Goal: Task Accomplishment & Management: Use online tool/utility

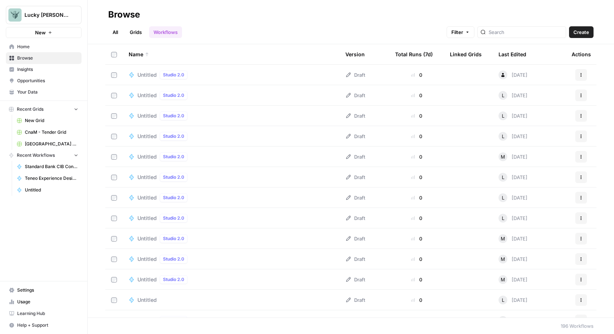
click at [115, 33] on link "All" at bounding box center [115, 32] width 14 height 12
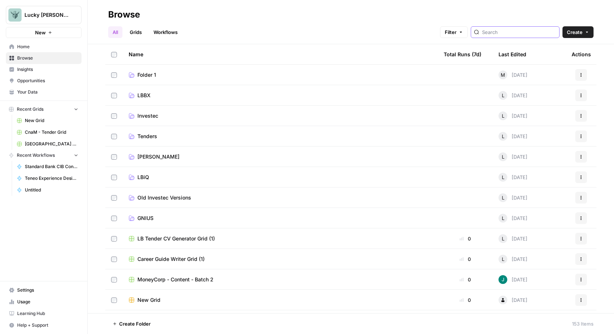
click at [507, 33] on input "search" at bounding box center [519, 31] width 74 height 7
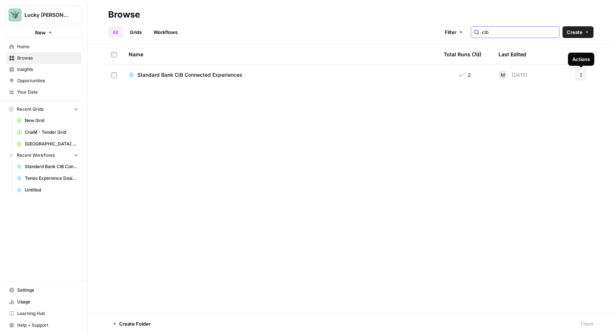
click at [579, 76] on icon "button" at bounding box center [581, 75] width 4 height 4
type input "cib"
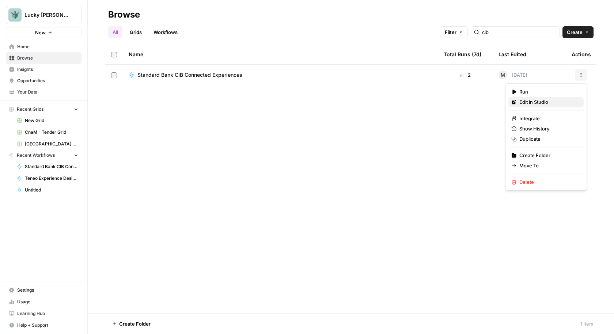
click at [550, 102] on span "Edit in Studio" at bounding box center [548, 101] width 58 height 7
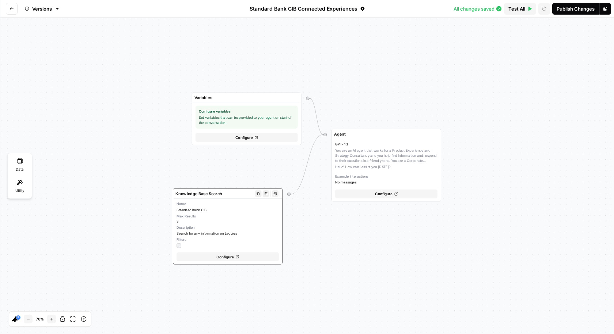
click at [257, 206] on div "Name Standard Bank CIB Max Results 3 Description Search for any information on …" at bounding box center [227, 224] width 102 height 46
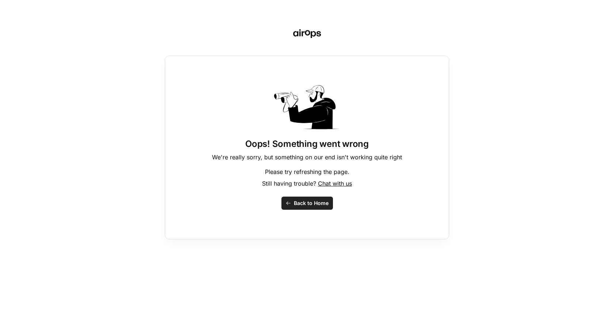
click at [307, 204] on span "Back to Home" at bounding box center [311, 202] width 35 height 7
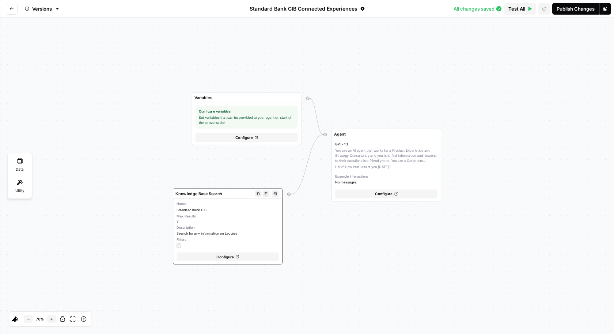
click at [235, 259] on div "Configure" at bounding box center [227, 256] width 102 height 9
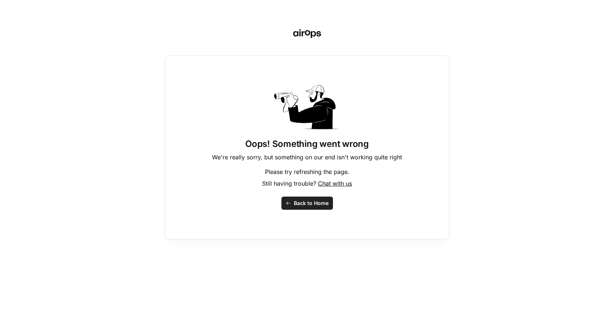
click at [320, 204] on span "Back to Home" at bounding box center [311, 202] width 35 height 7
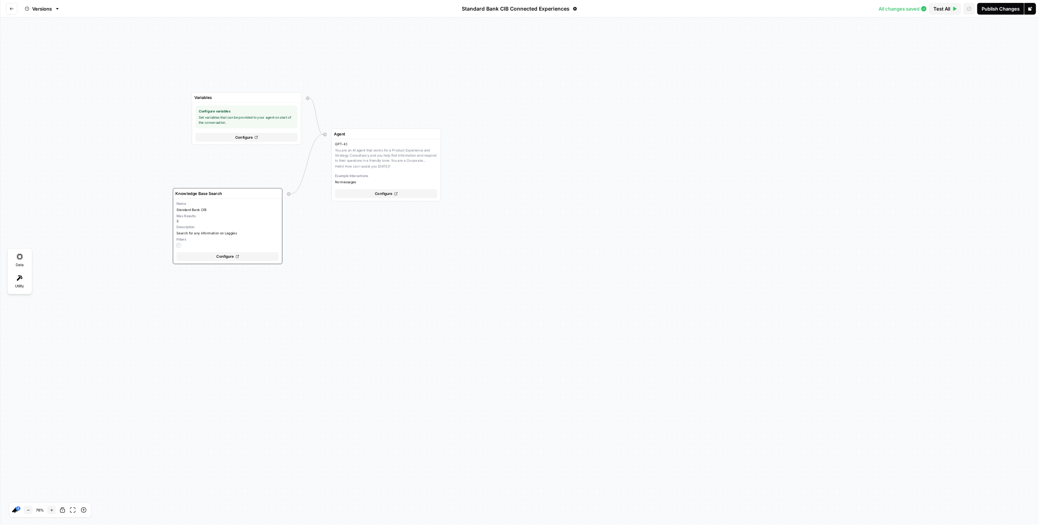
click at [344, 267] on div "Variables Configure variables Set variables that can be provided to your agent …" at bounding box center [519, 272] width 1039 height 508
click at [233, 254] on span "Configure" at bounding box center [225, 256] width 18 height 5
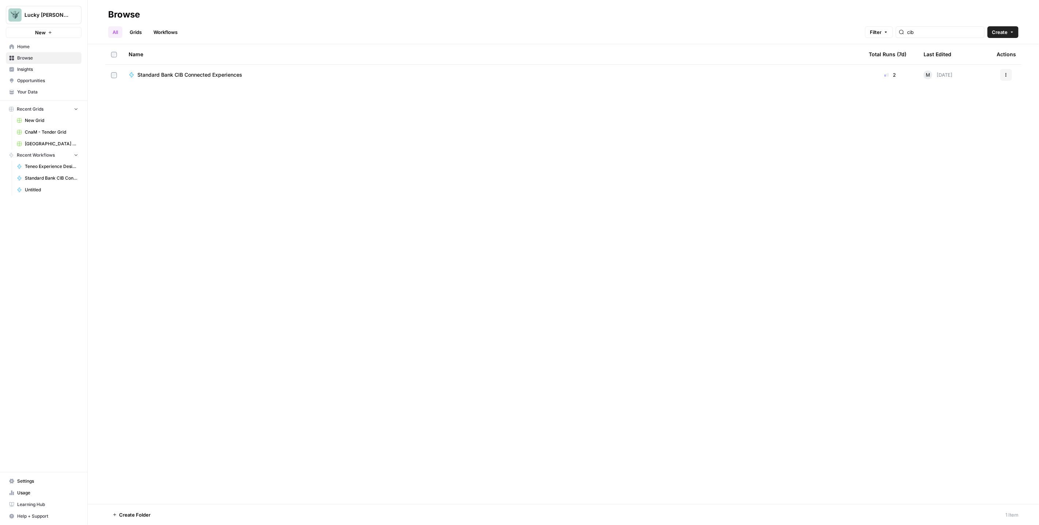
click at [1007, 75] on icon "button" at bounding box center [1006, 75] width 4 height 4
click at [970, 104] on span "Edit in Studio" at bounding box center [974, 101] width 58 height 7
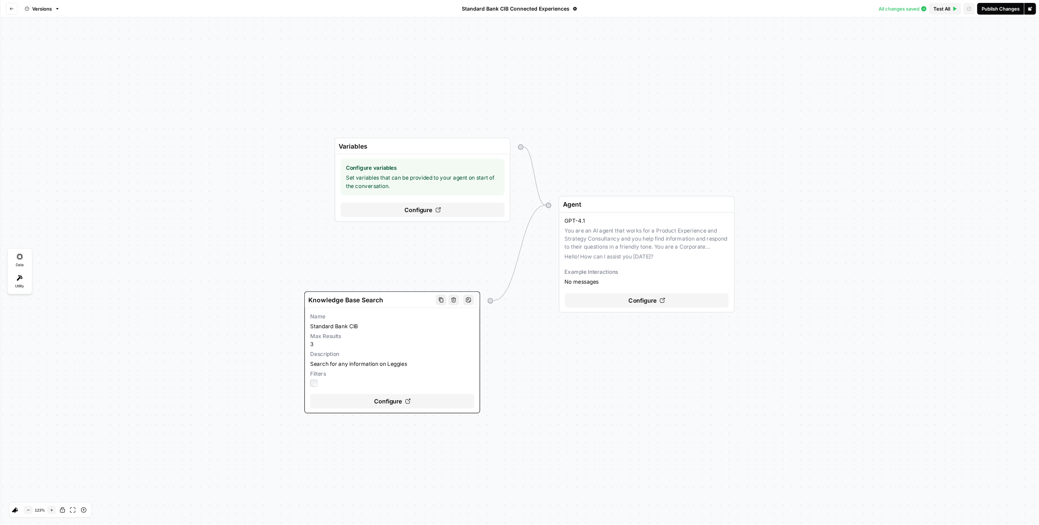
click at [385, 398] on span "Configure" at bounding box center [388, 401] width 28 height 9
click at [402, 401] on span "Configure" at bounding box center [388, 401] width 28 height 9
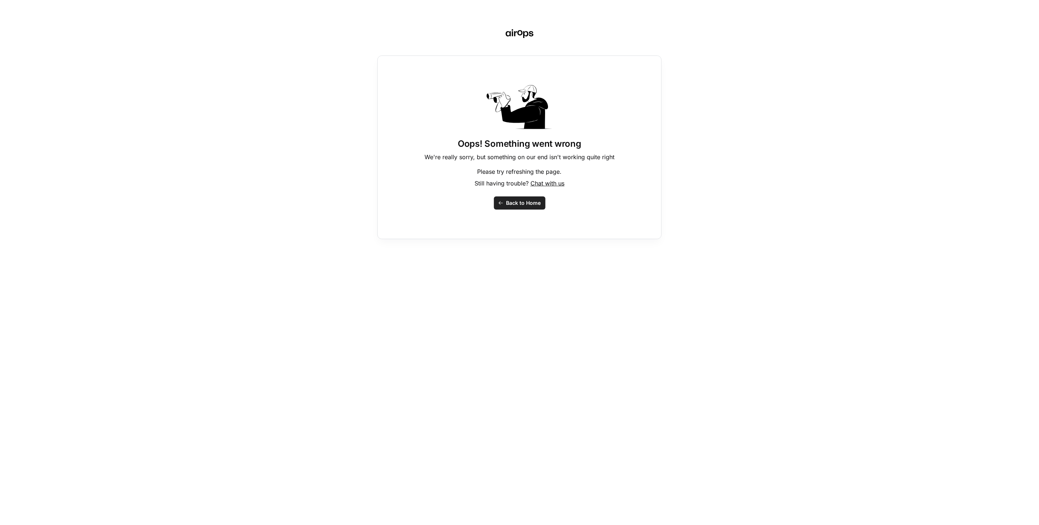
click at [532, 205] on span "Back to Home" at bounding box center [523, 202] width 35 height 7
